Goal: Task Accomplishment & Management: Complete application form

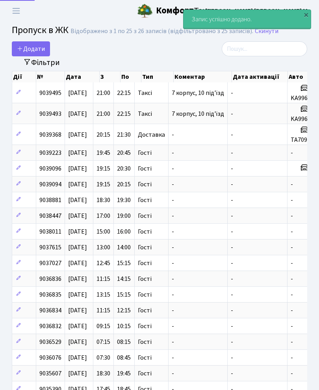
select select "25"
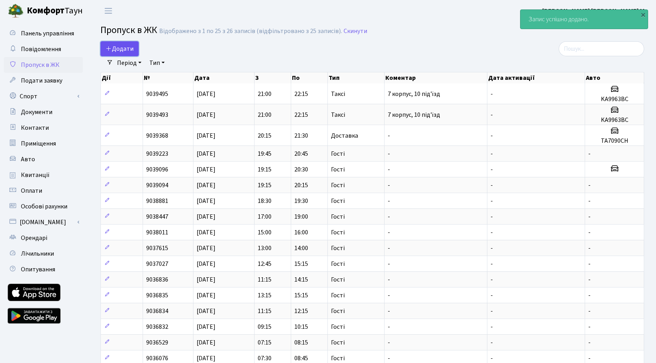
click at [127, 52] on span "Додати" at bounding box center [120, 49] width 28 height 9
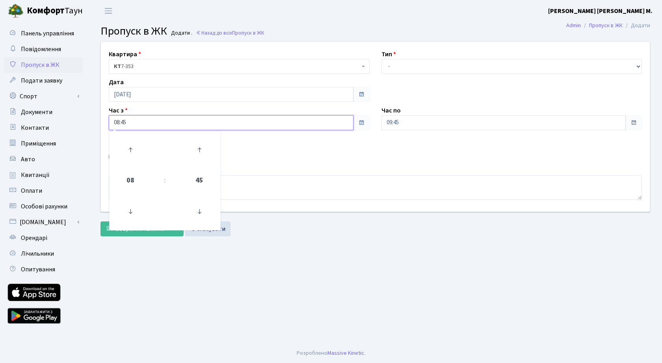
click at [167, 127] on input "08:45" at bounding box center [231, 122] width 245 height 15
click at [136, 145] on icon at bounding box center [130, 149] width 21 height 21
type input "09:45"
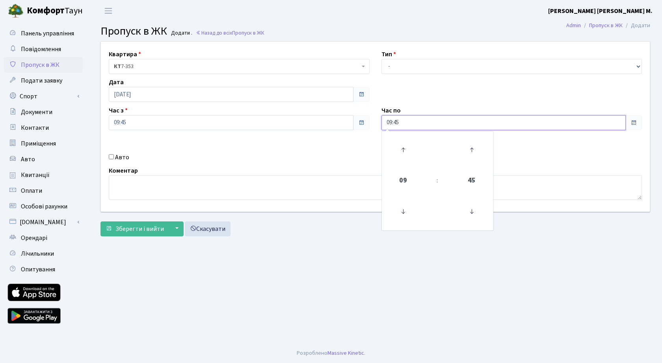
drag, startPoint x: 435, startPoint y: 127, endPoint x: 418, endPoint y: 137, distance: 19.4
click at [435, 127] on input "09:45" at bounding box center [503, 122] width 245 height 15
click at [403, 147] on icon at bounding box center [402, 149] width 21 height 21
type input "10:45"
click at [426, 68] on select "- Доставка Таксі Гості Сервіс" at bounding box center [511, 66] width 261 height 15
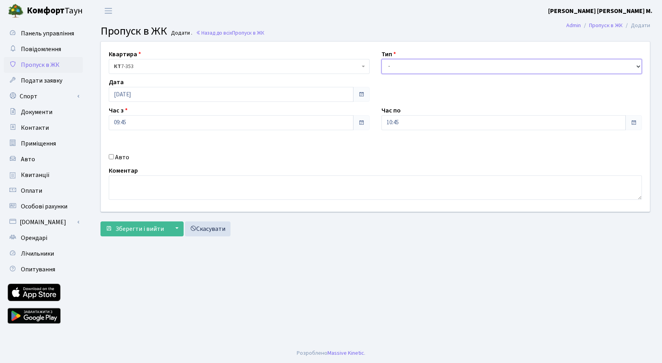
select select "3"
click at [381, 59] on select "- Доставка Таксі Гості Сервіс" at bounding box center [511, 66] width 261 height 15
click at [169, 226] on button "▼" at bounding box center [176, 229] width 15 height 15
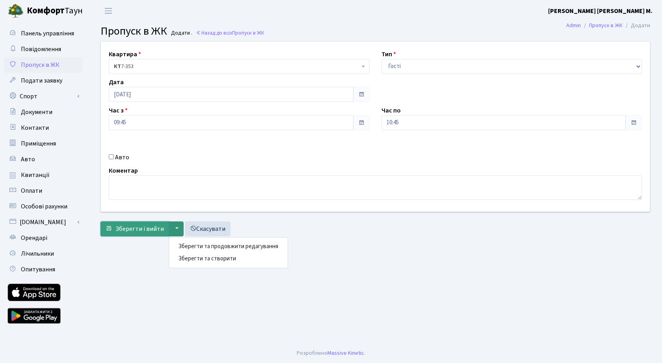
click at [135, 228] on span "Зберегти і вийти" at bounding box center [139, 229] width 48 height 9
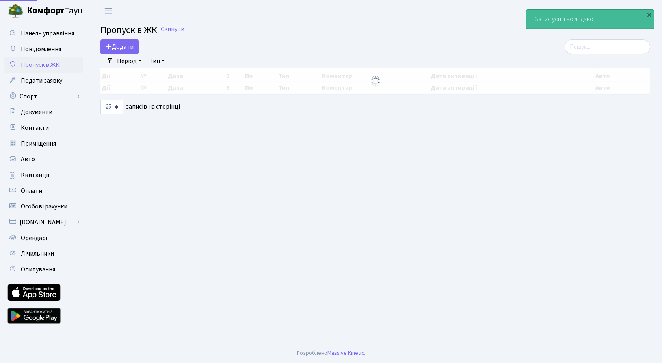
select select "25"
